Goal: Information Seeking & Learning: Learn about a topic

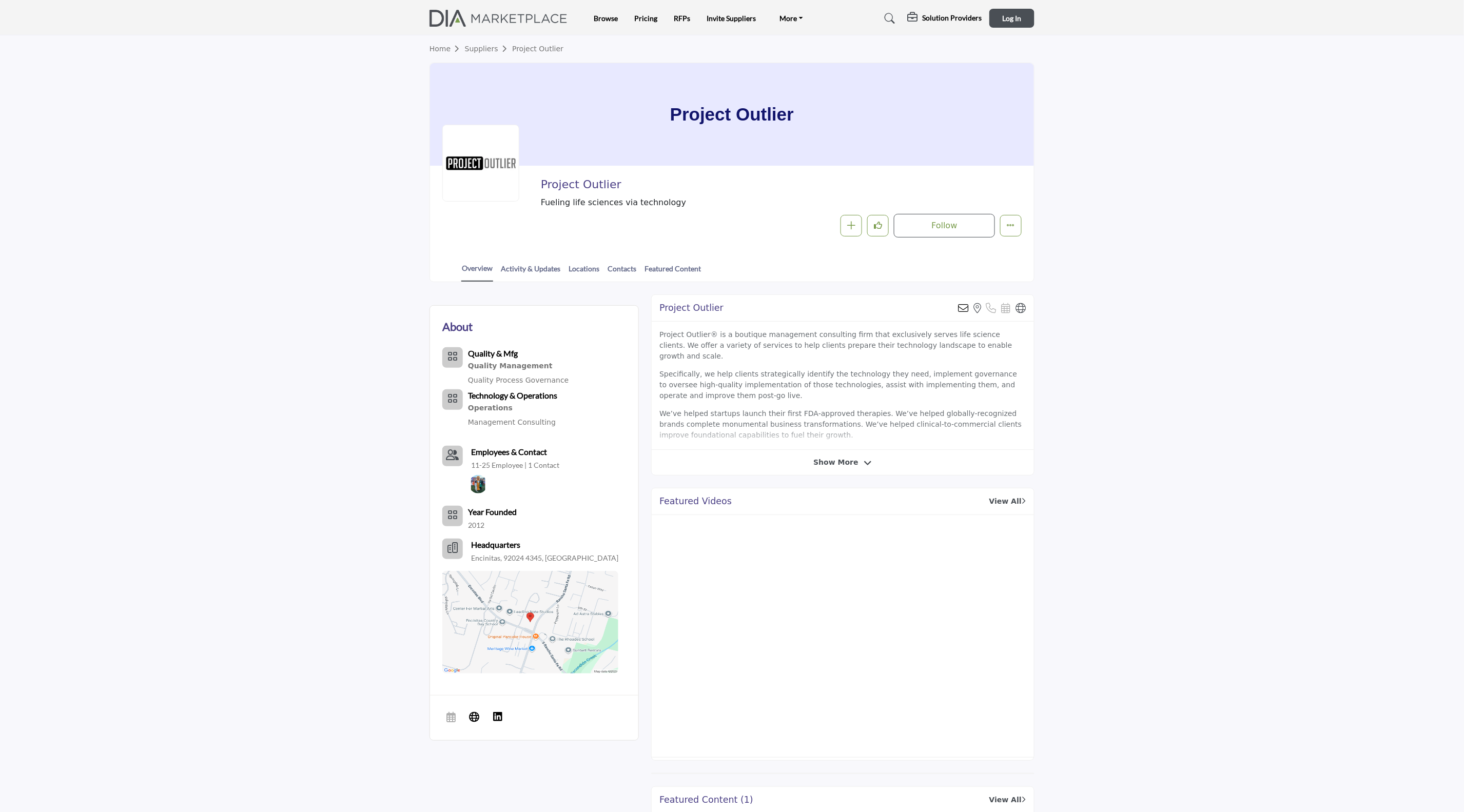
click at [840, 470] on div "Project Outlier Send email to the owner of this listing View the location of th…" at bounding box center [842, 385] width 383 height 181
click at [835, 462] on span "Show More" at bounding box center [835, 462] width 44 height 11
click at [584, 265] on link "Locations" at bounding box center [584, 272] width 32 height 18
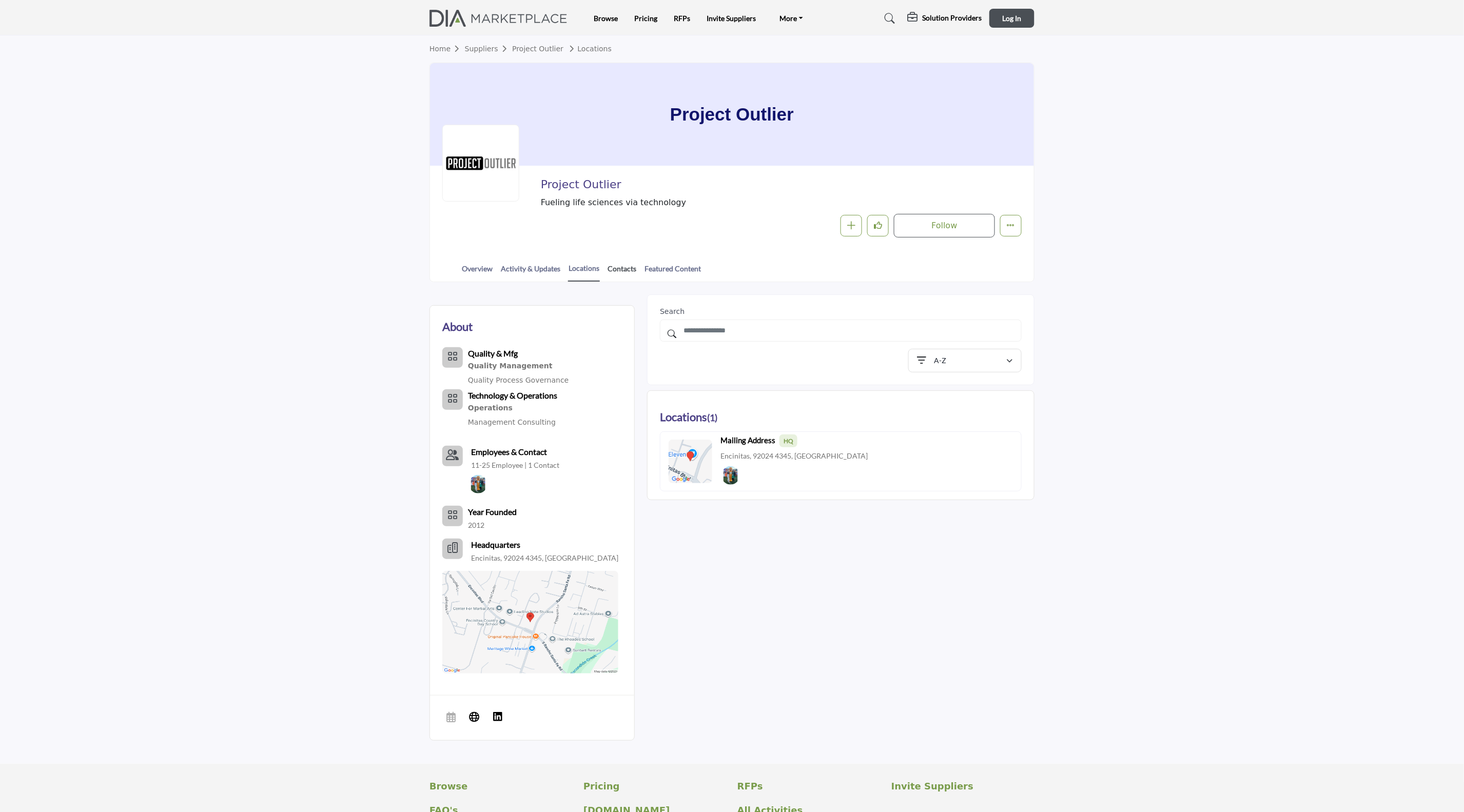
click at [629, 270] on link "Contacts" at bounding box center [622, 272] width 30 height 18
click at [629, 270] on link "Contacts" at bounding box center [622, 272] width 30 height 18
click at [651, 270] on link "Featured Content" at bounding box center [673, 272] width 58 height 18
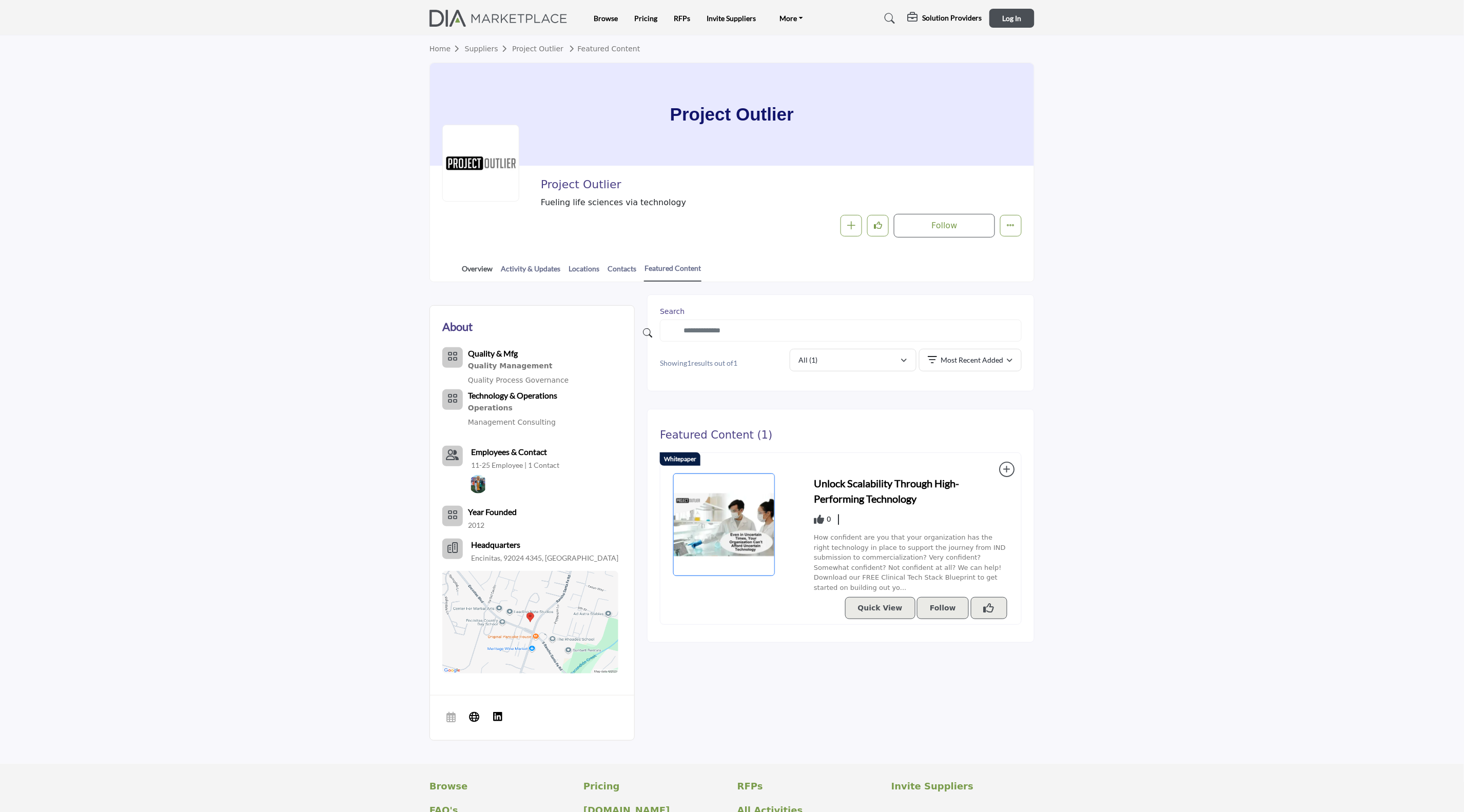
click at [482, 277] on link "Overview" at bounding box center [477, 272] width 32 height 18
click at [484, 272] on link "Overview" at bounding box center [477, 272] width 32 height 18
